Goal: Navigation & Orientation: Find specific page/section

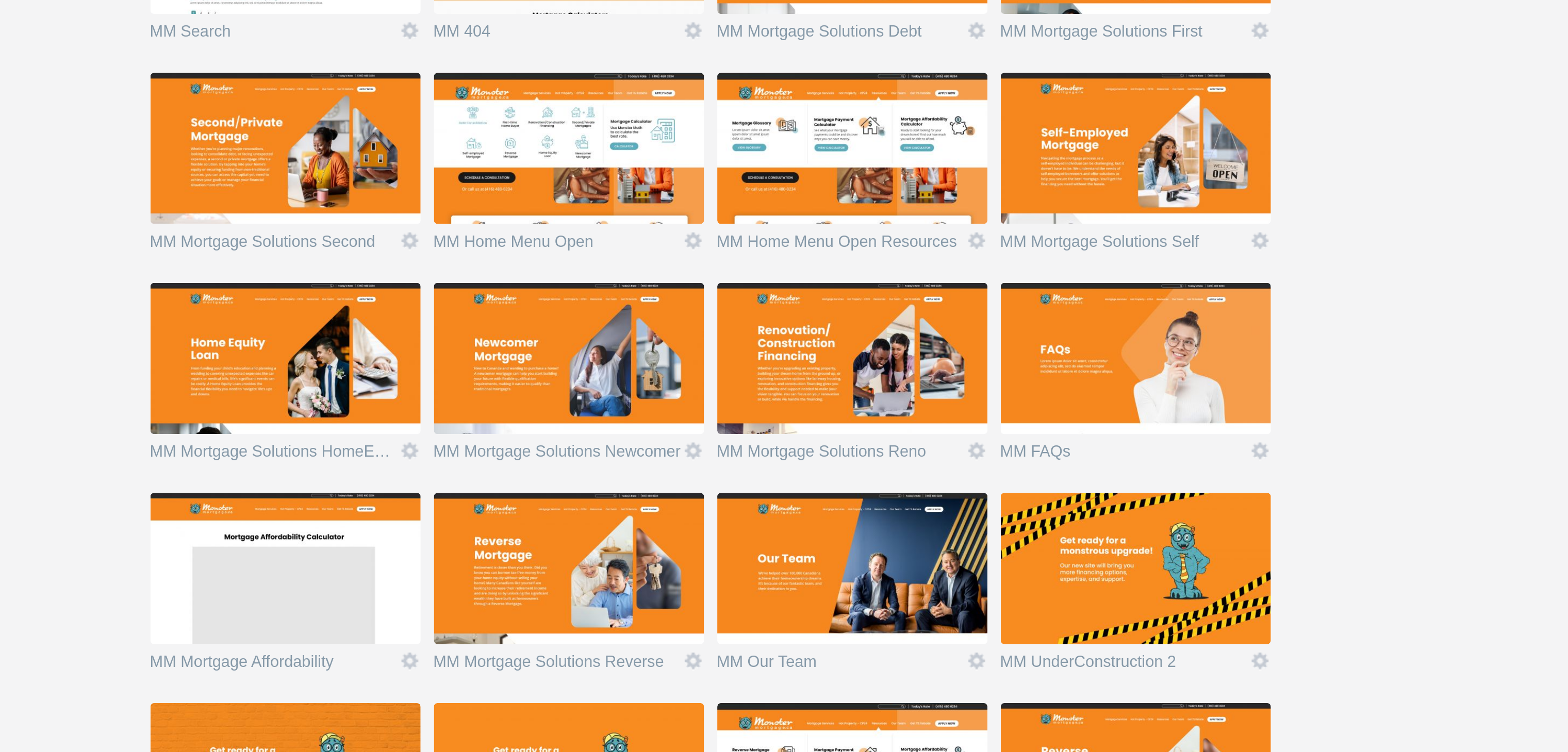
scroll to position [645, 0]
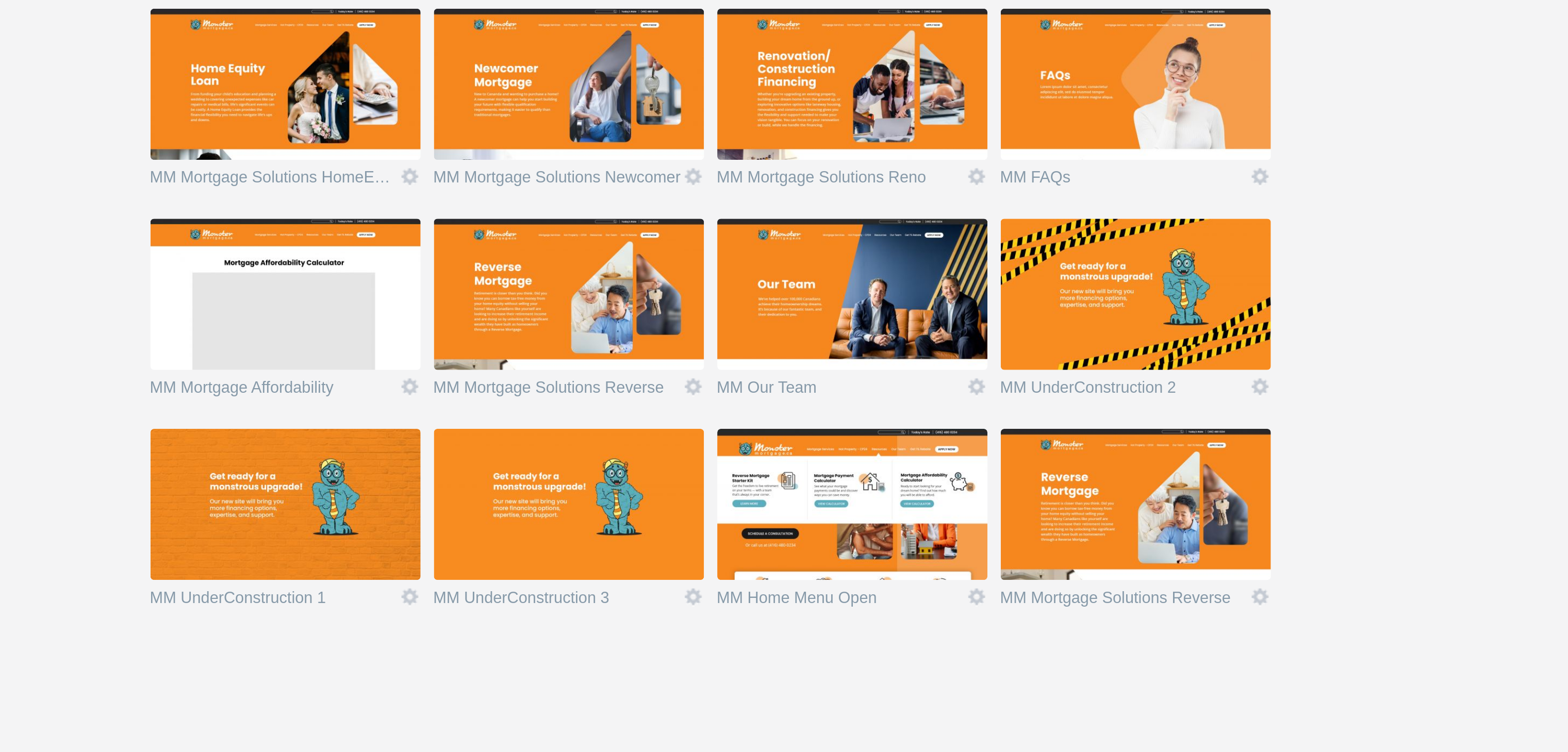
click at [978, 644] on img at bounding box center [1017, 645] width 116 height 65
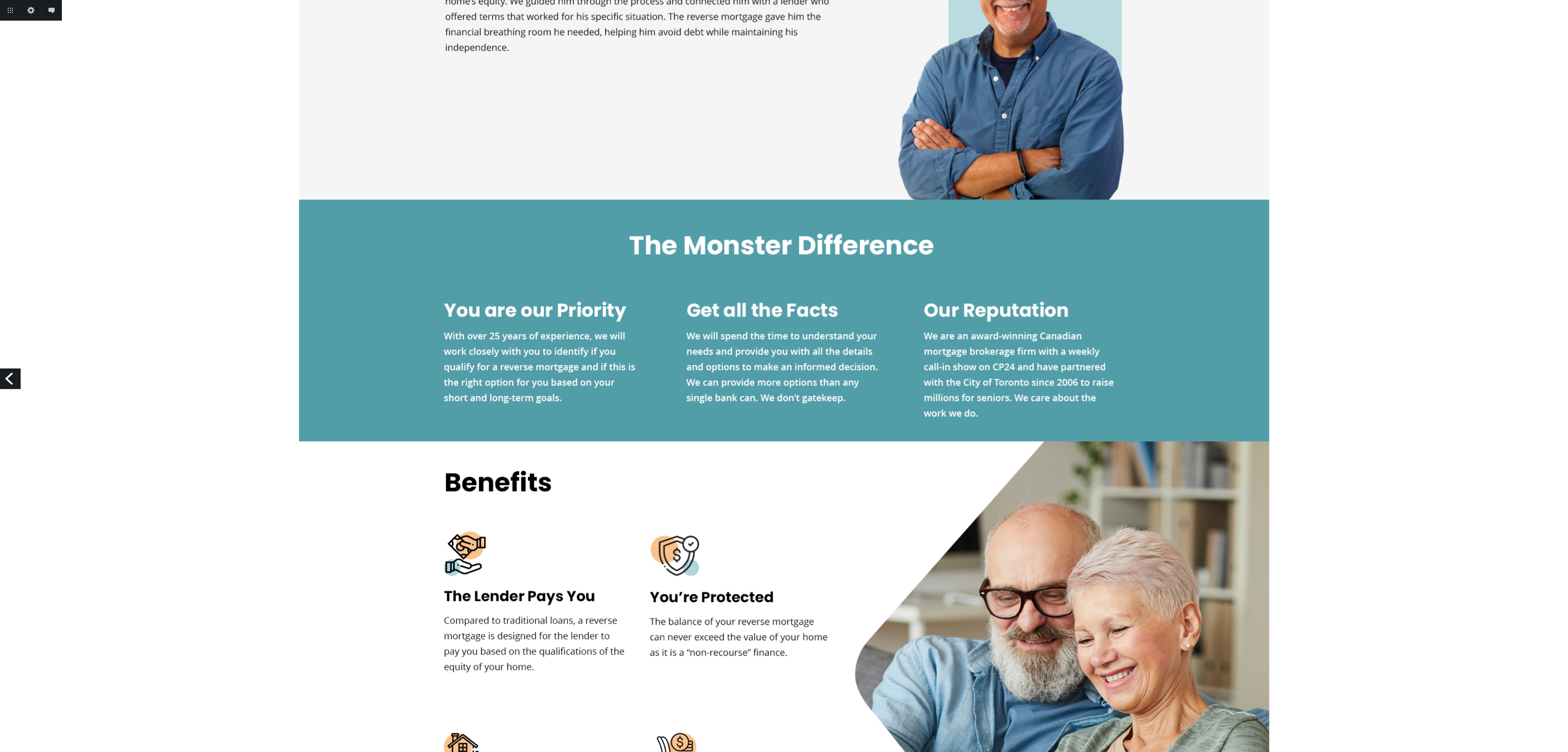
scroll to position [1546, 0]
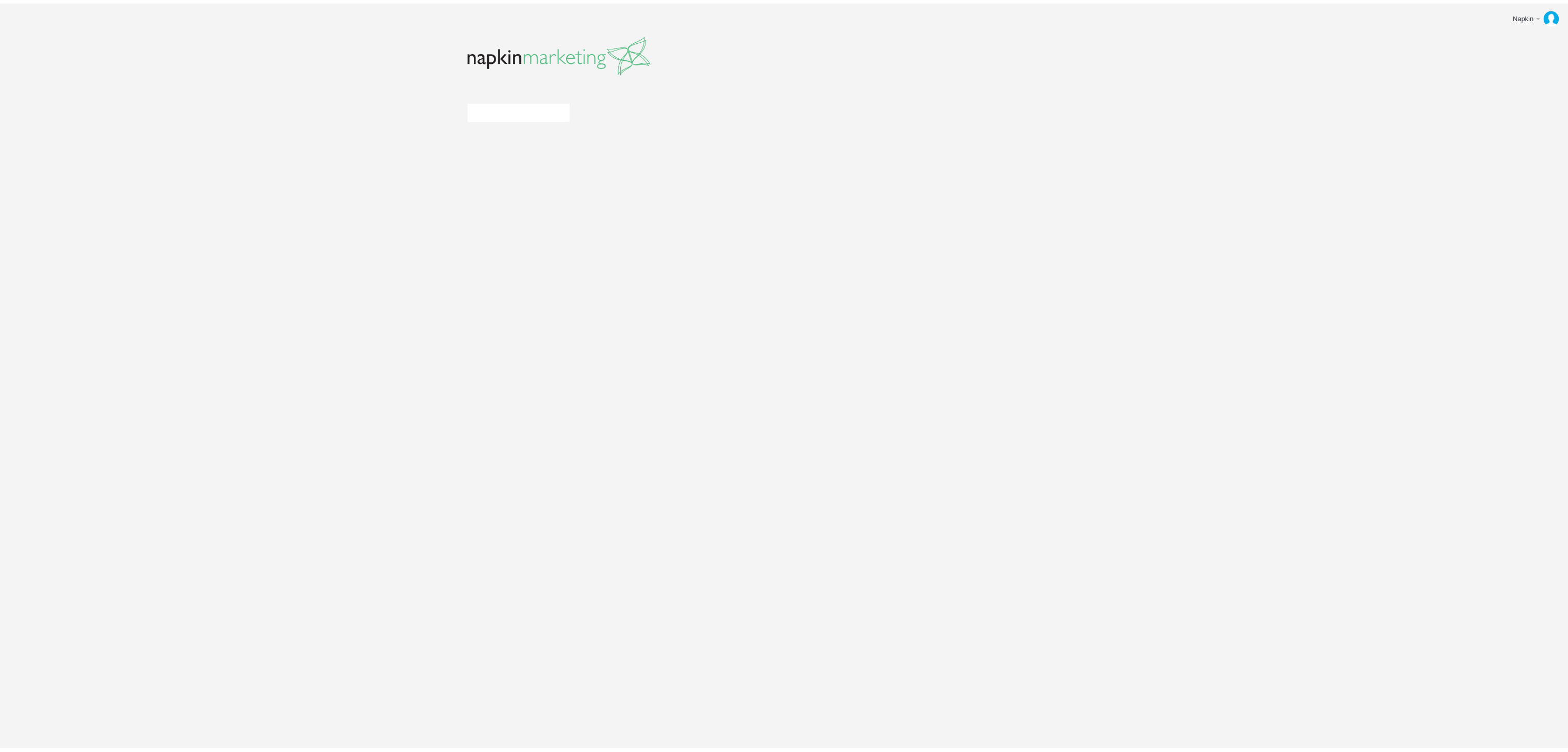
scroll to position [645, 0]
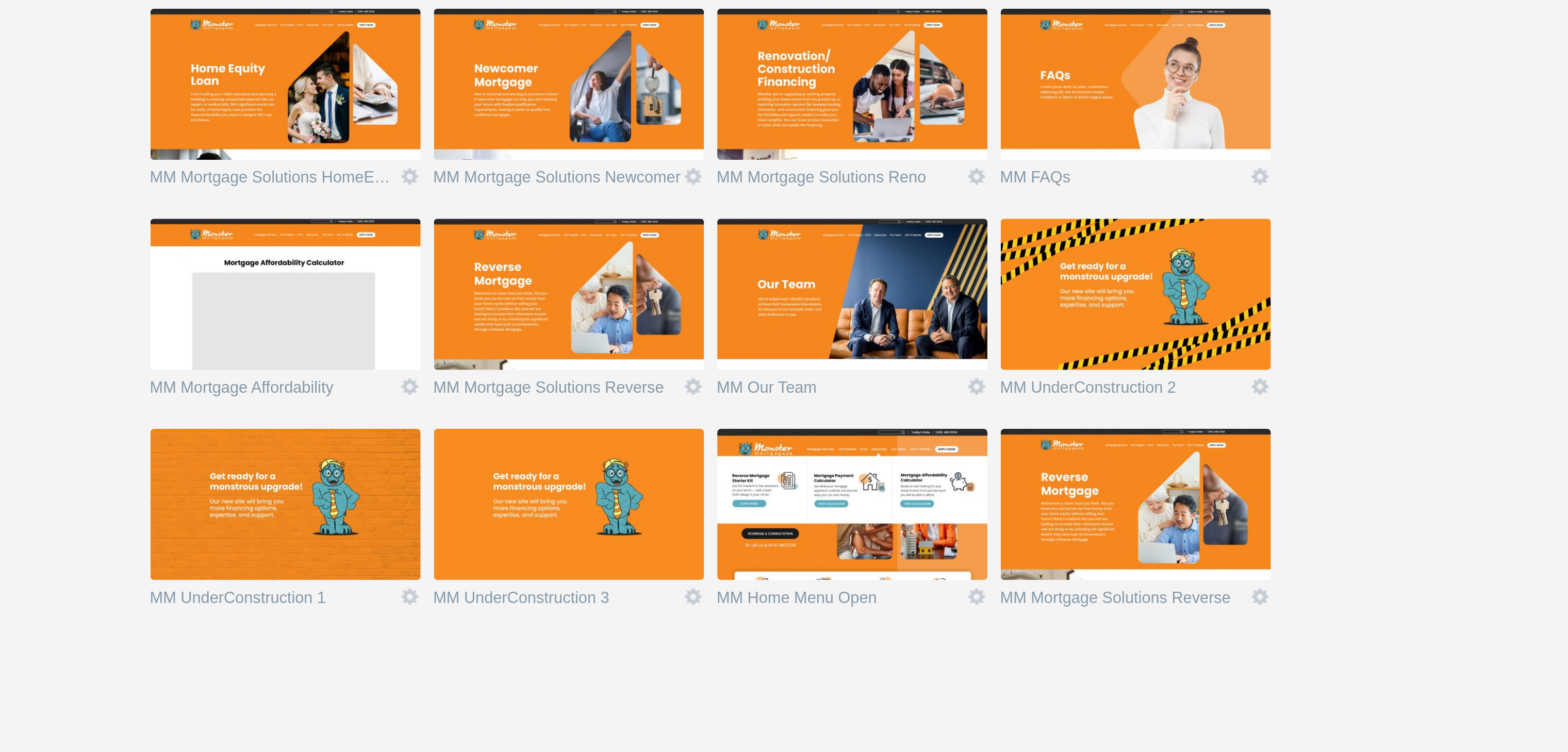
click at [869, 649] on img at bounding box center [895, 645] width 116 height 65
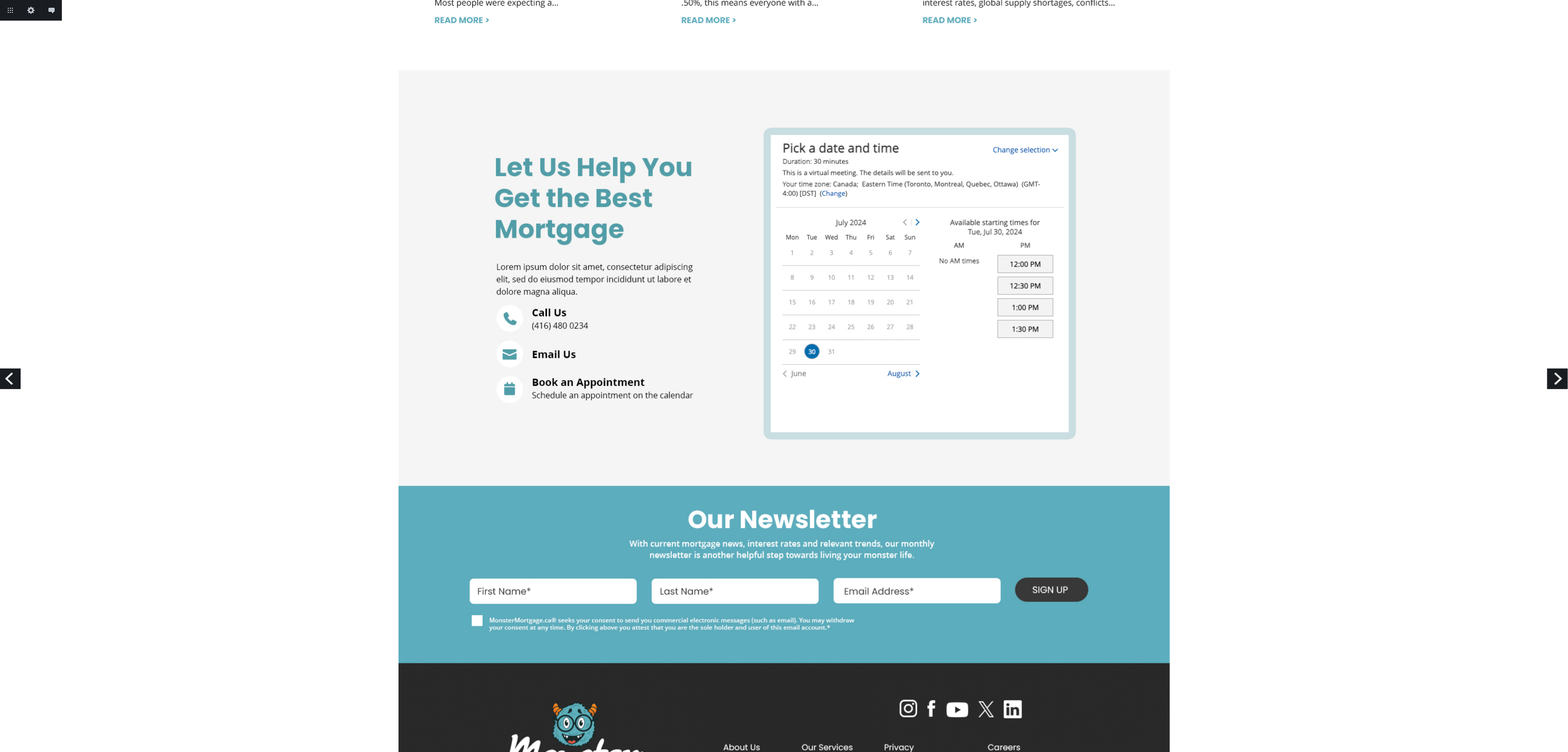
scroll to position [3273, 0]
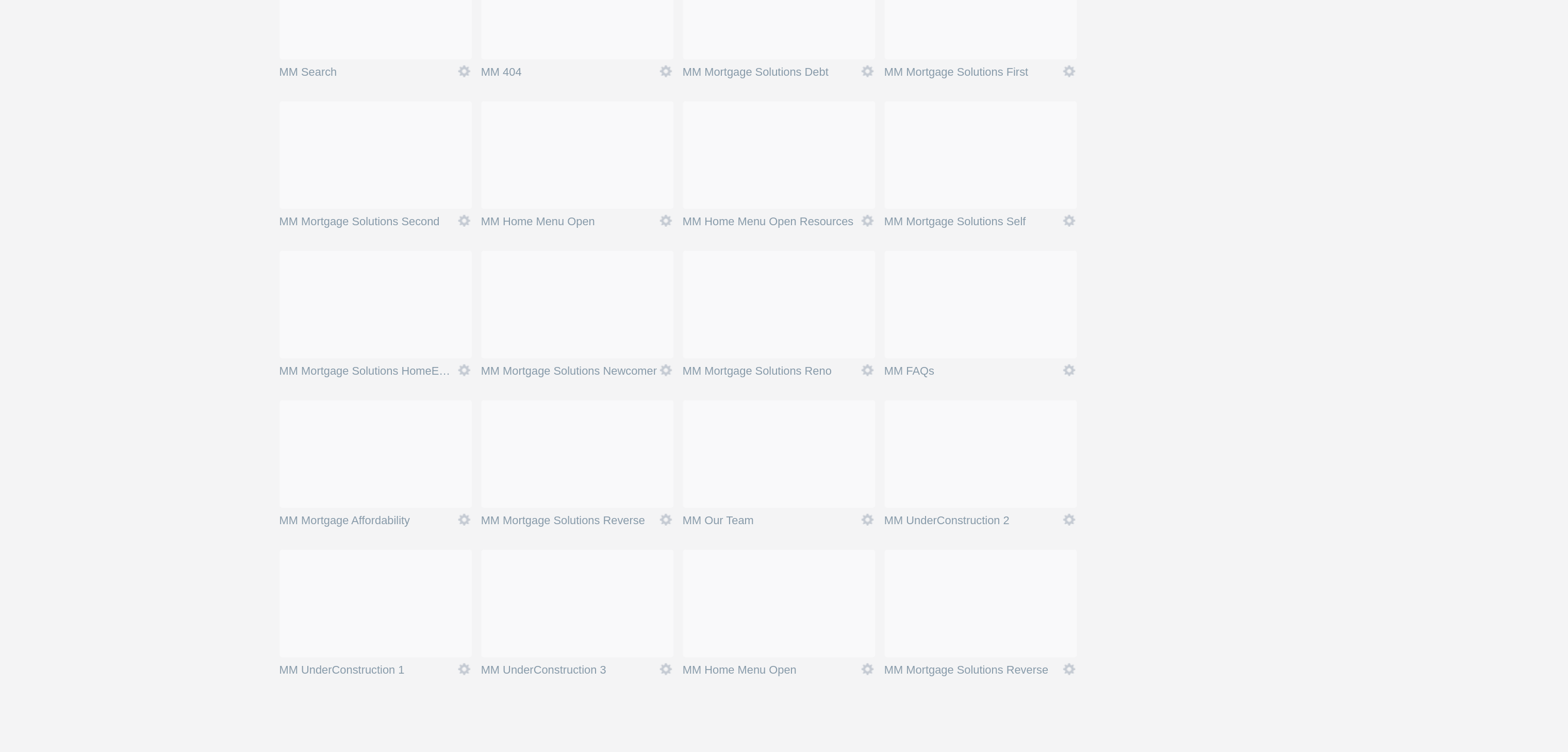
scroll to position [645, 0]
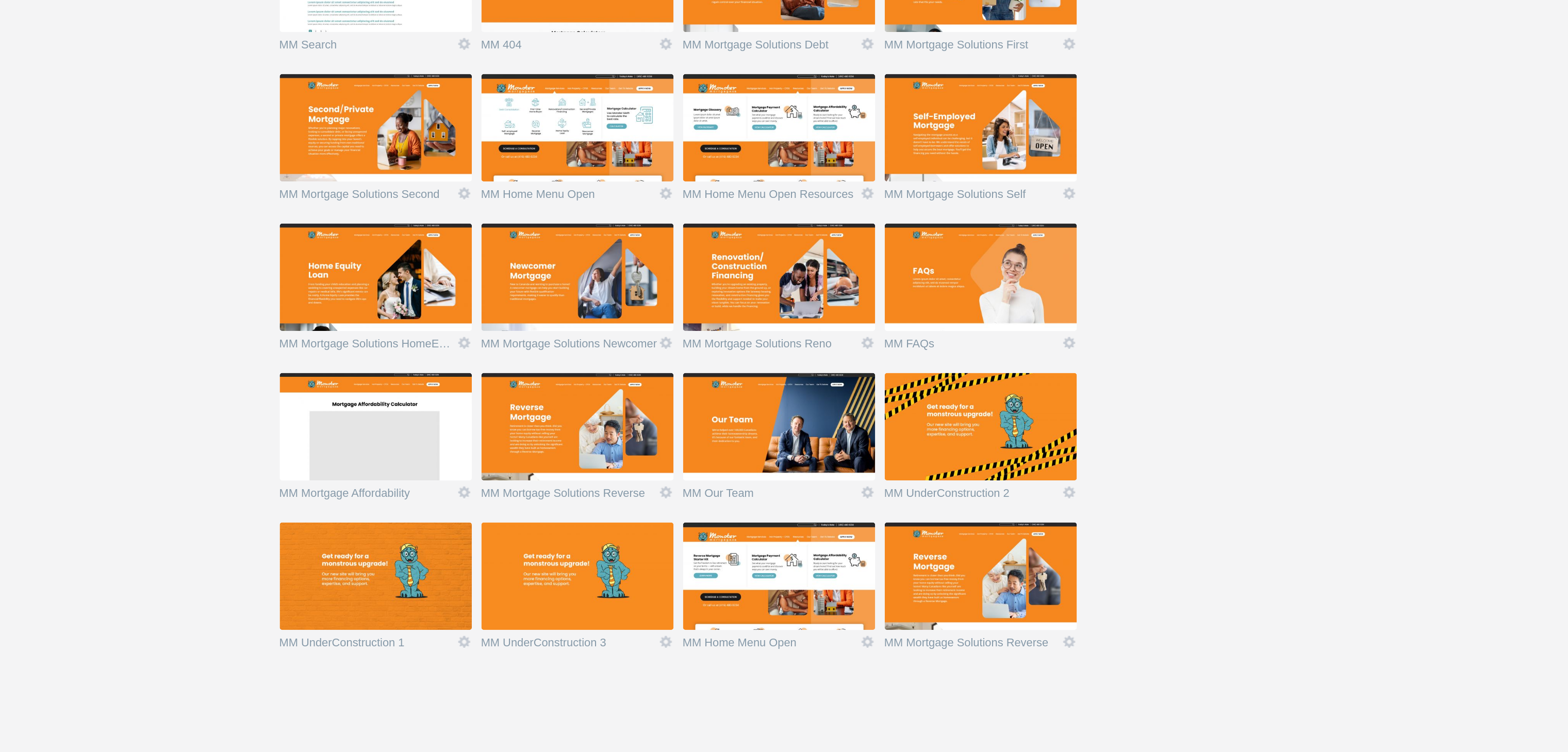
click at [753, 547] on img at bounding box center [773, 555] width 116 height 65
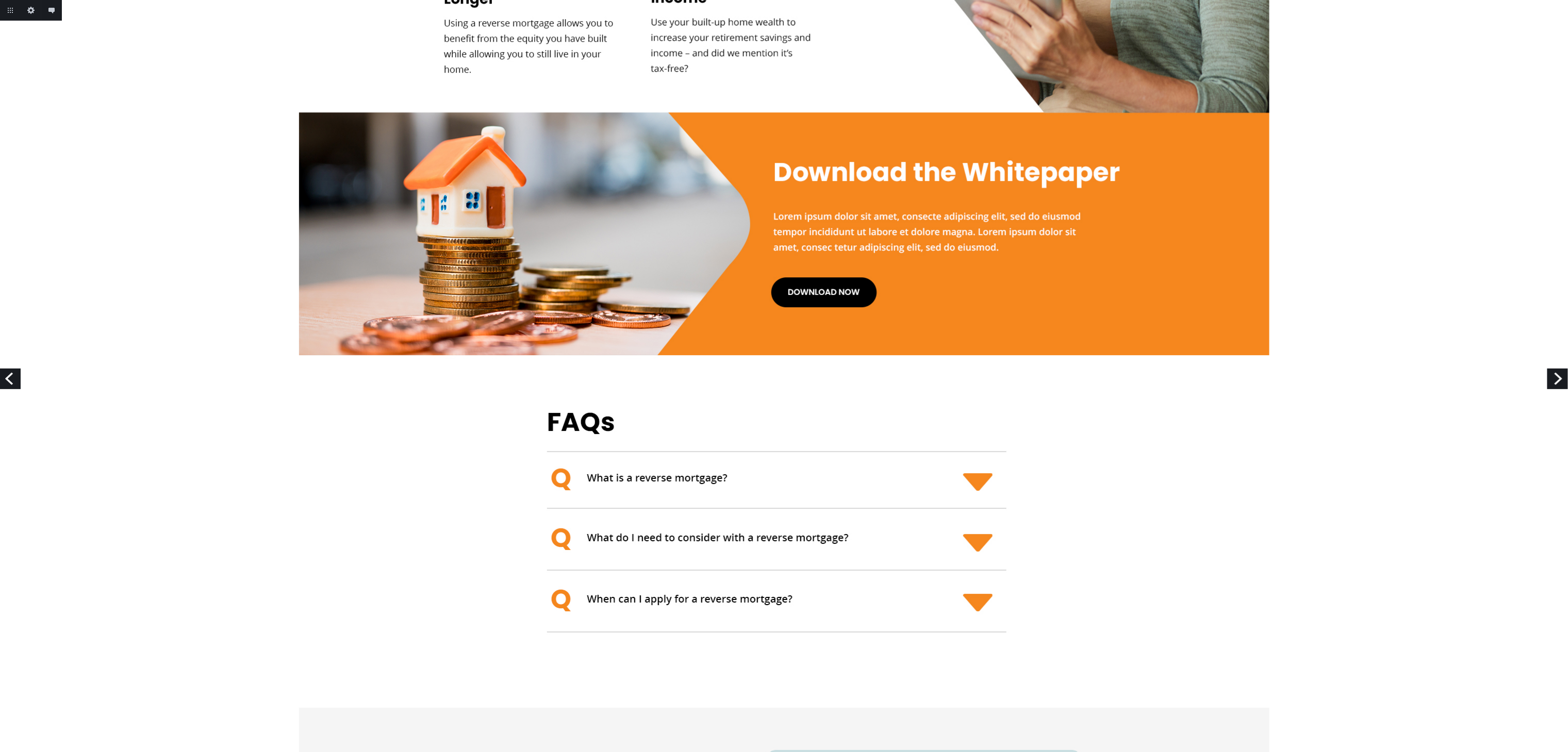
scroll to position [2061, 0]
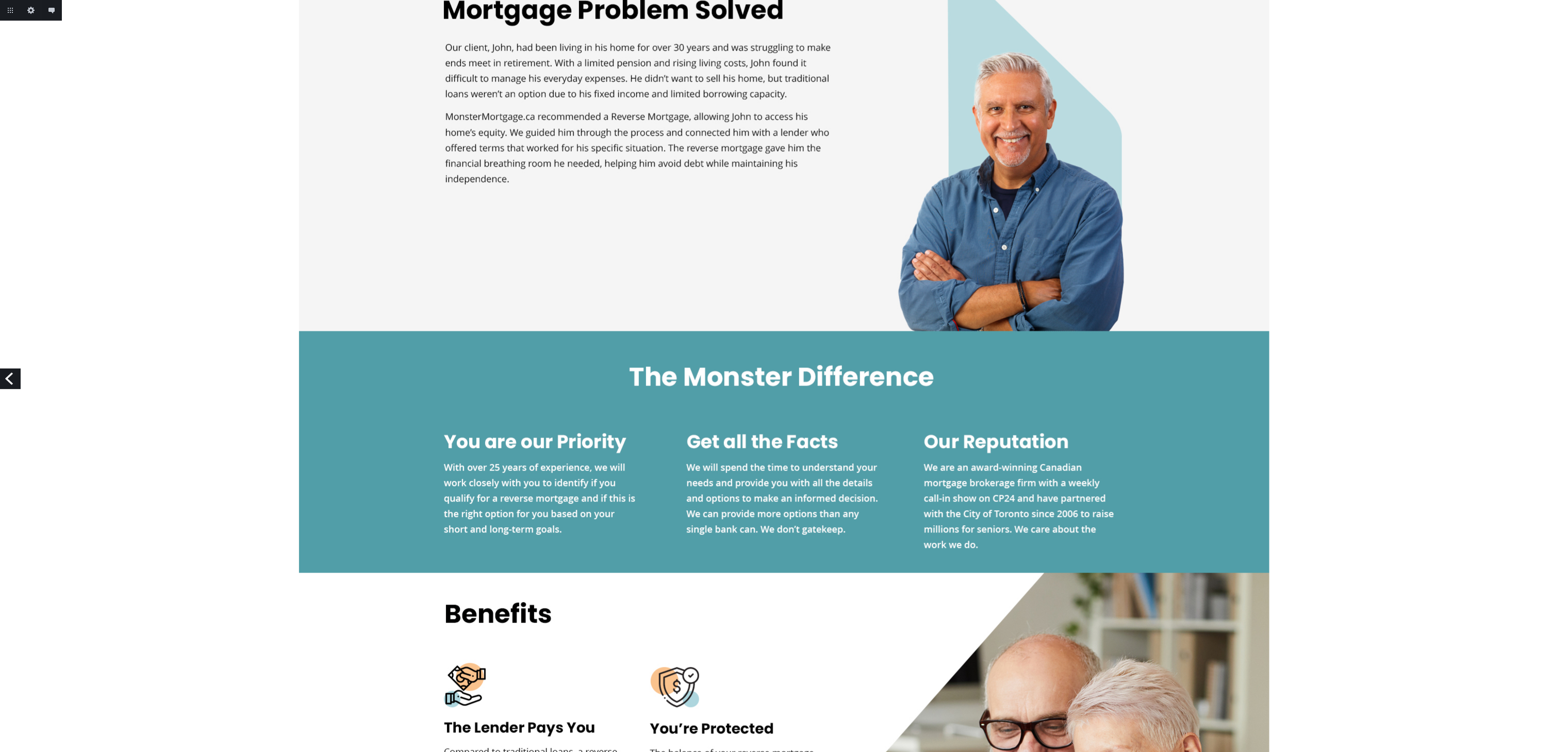
scroll to position [1443, 0]
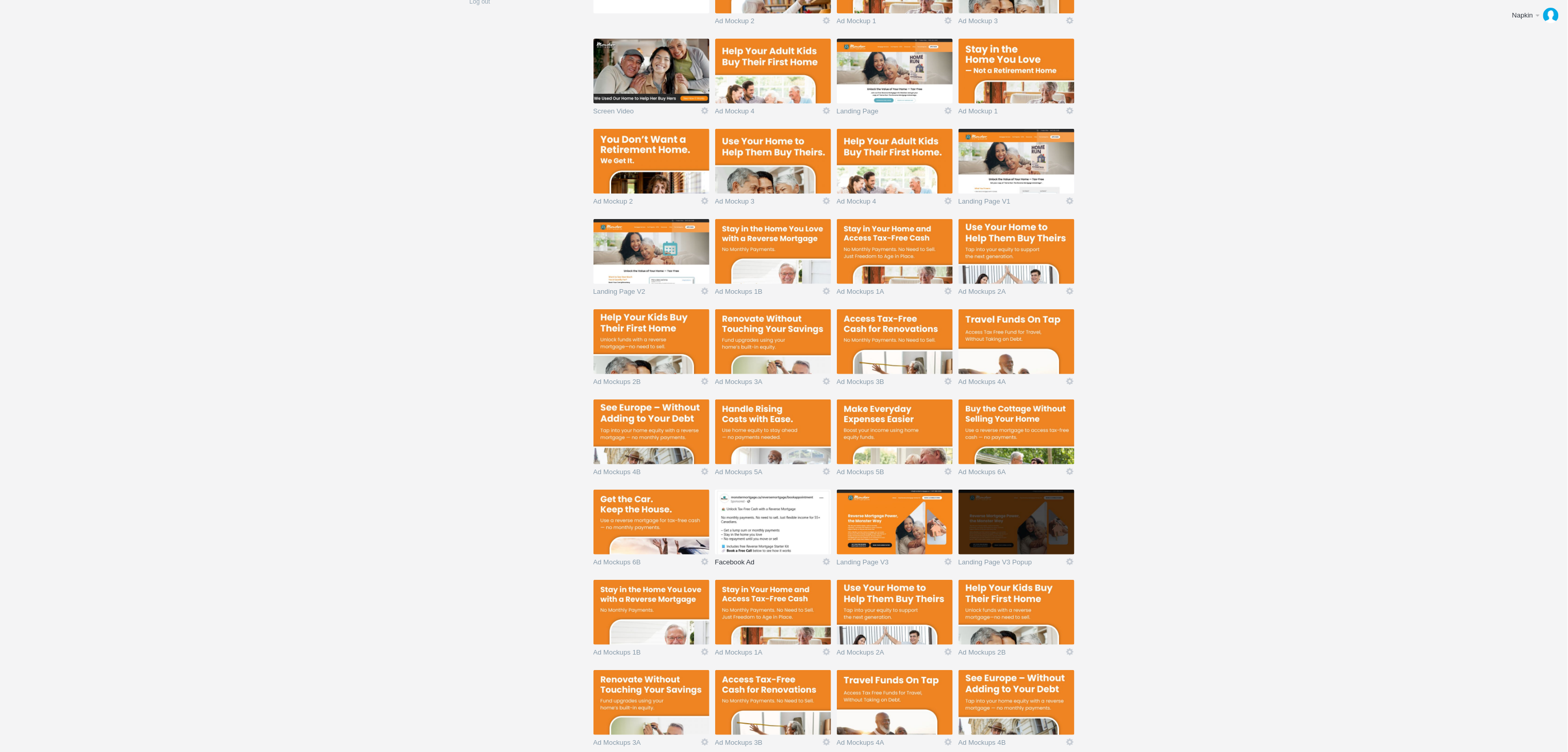
scroll to position [464, 0]
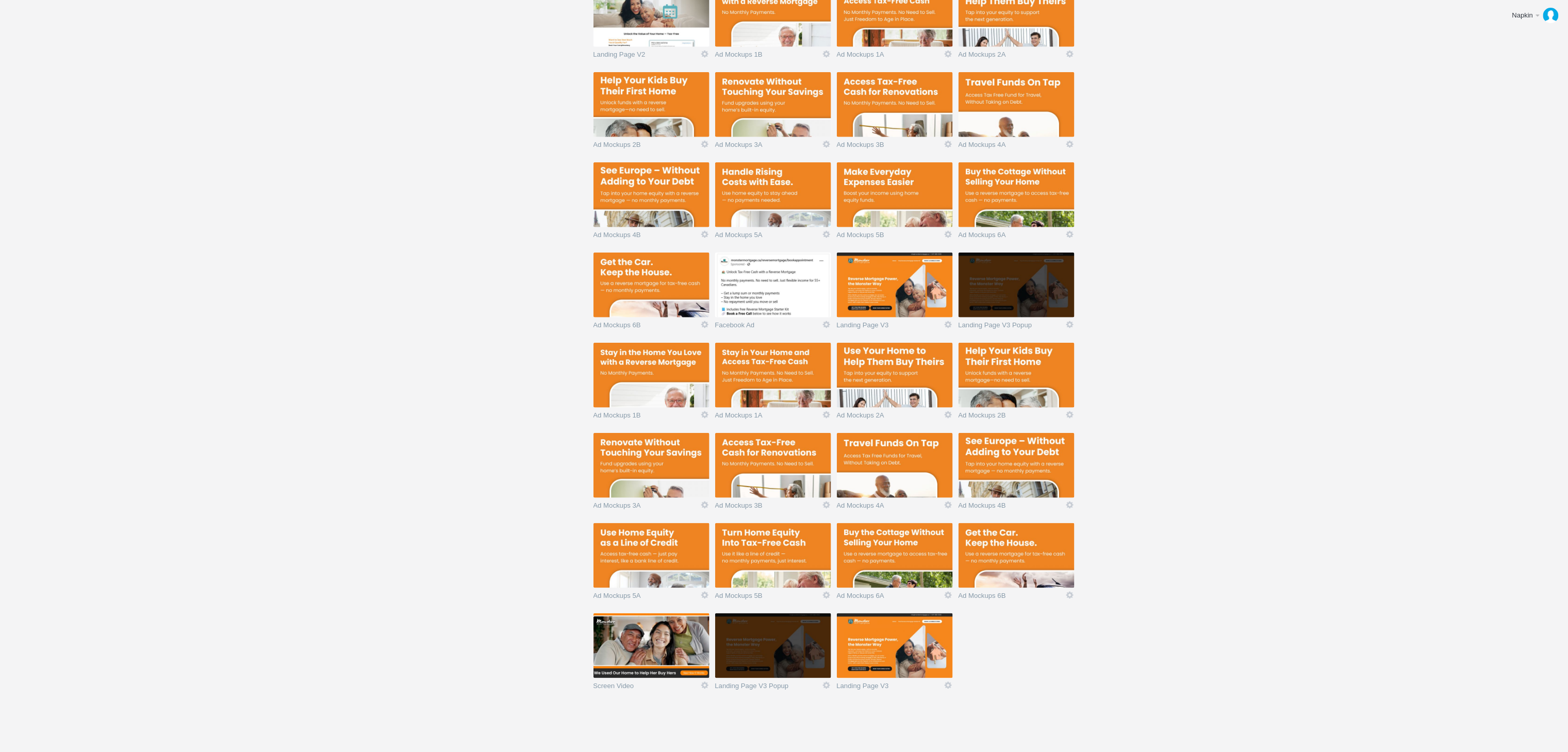
click at [918, 659] on img at bounding box center [895, 646] width 116 height 65
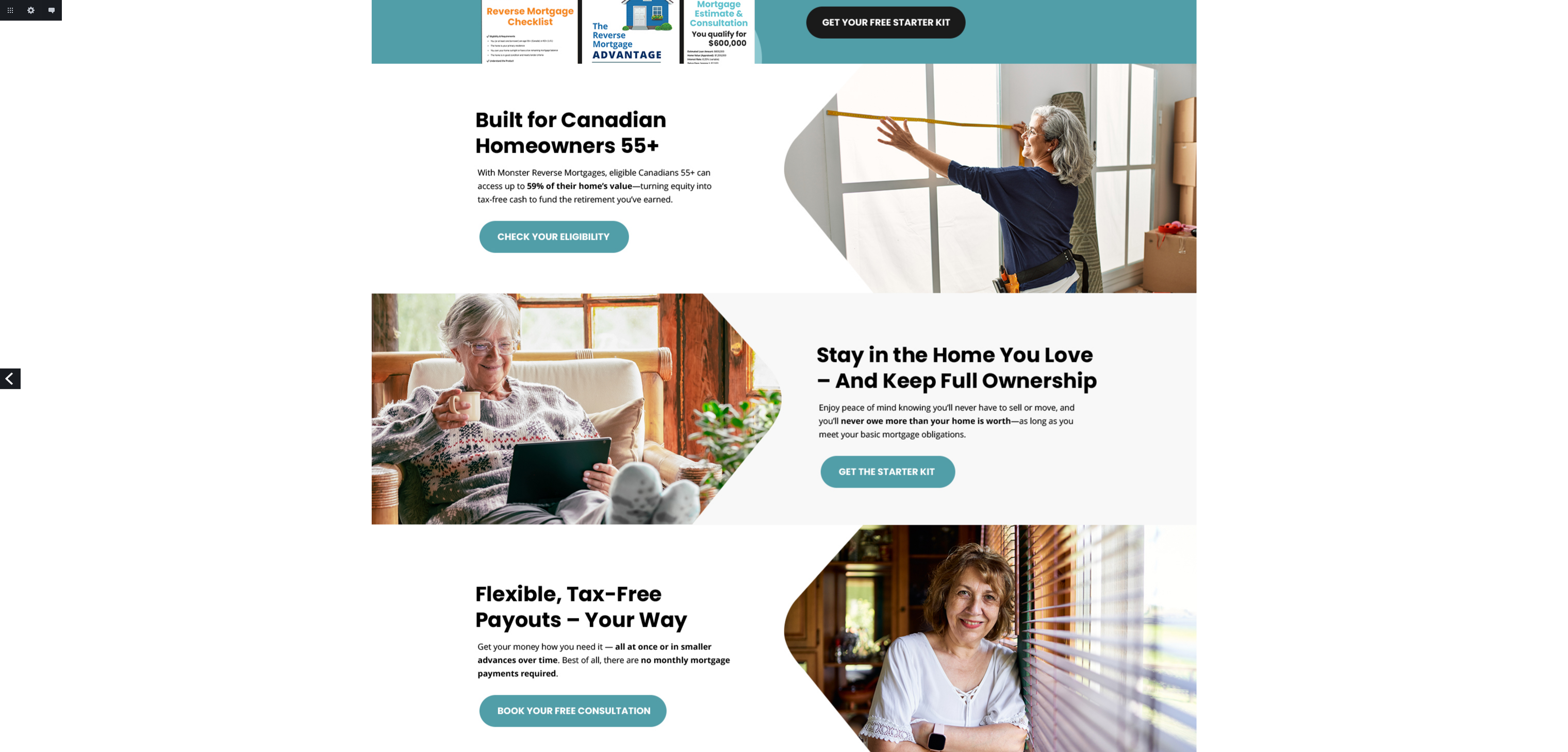
scroll to position [928, 0]
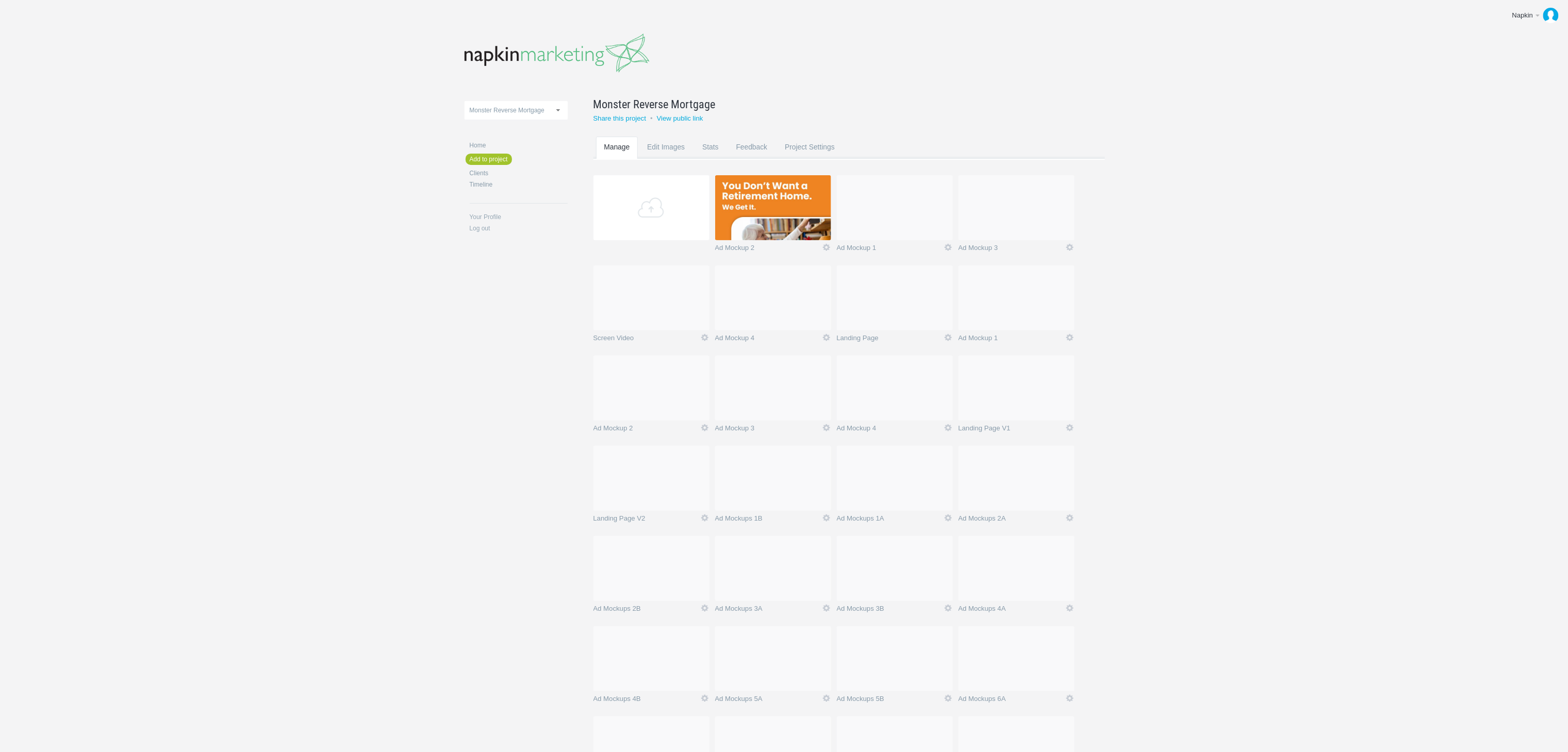
scroll to position [464, 0]
